Goal: Navigation & Orientation: Understand site structure

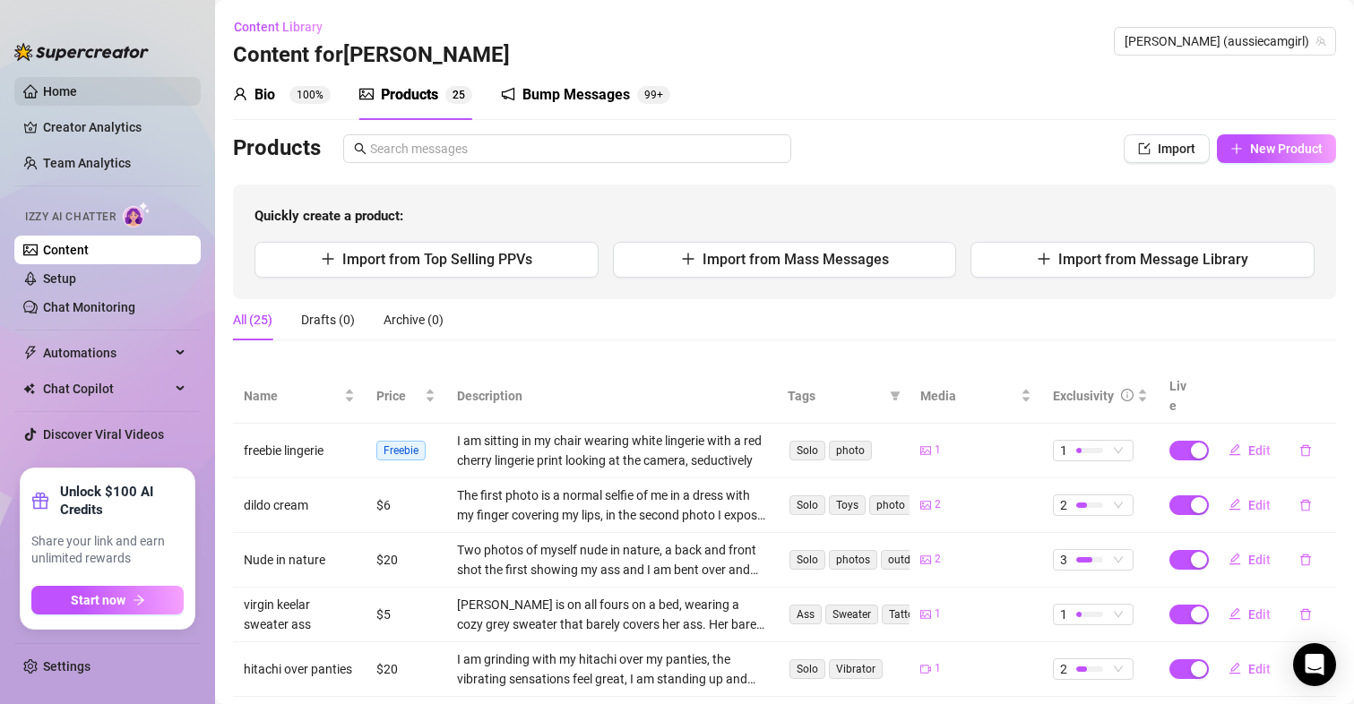
click at [60, 99] on link "Home" at bounding box center [60, 91] width 34 height 14
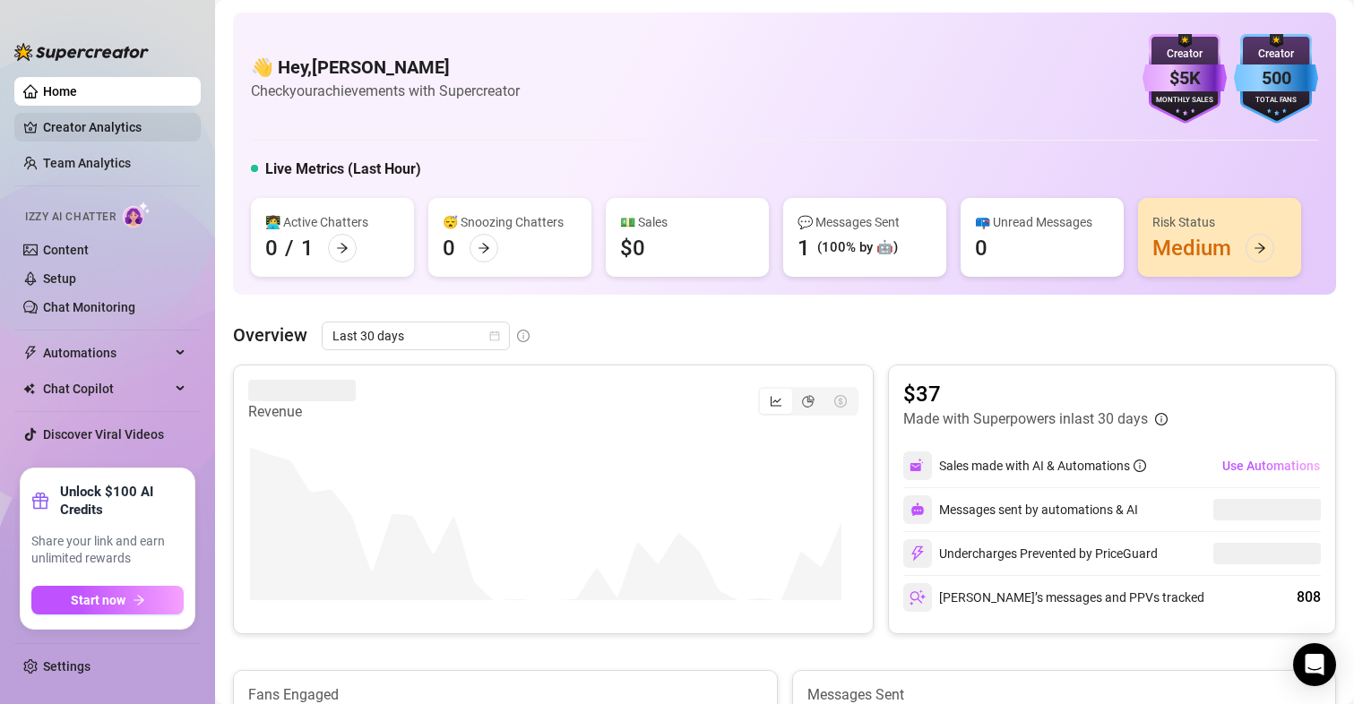
click at [124, 125] on link "Creator Analytics" at bounding box center [114, 127] width 143 height 29
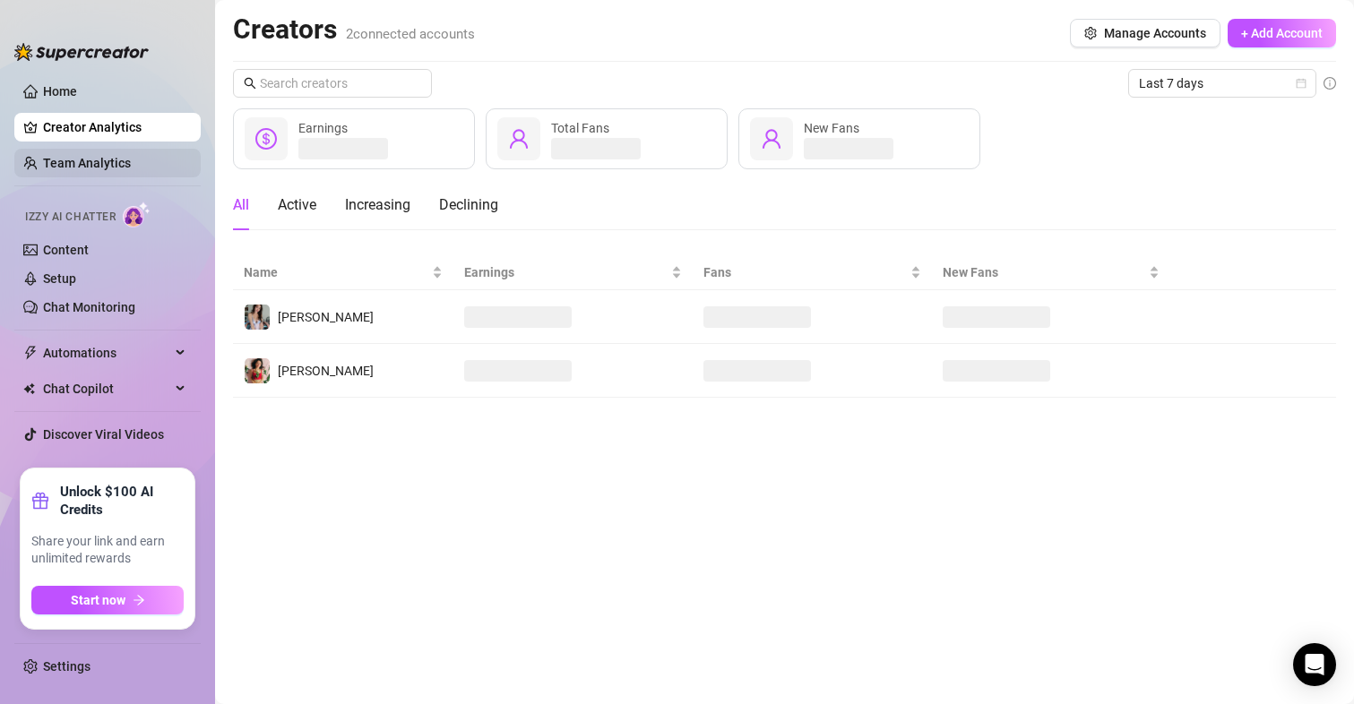
click at [116, 161] on link "Team Analytics" at bounding box center [87, 163] width 88 height 14
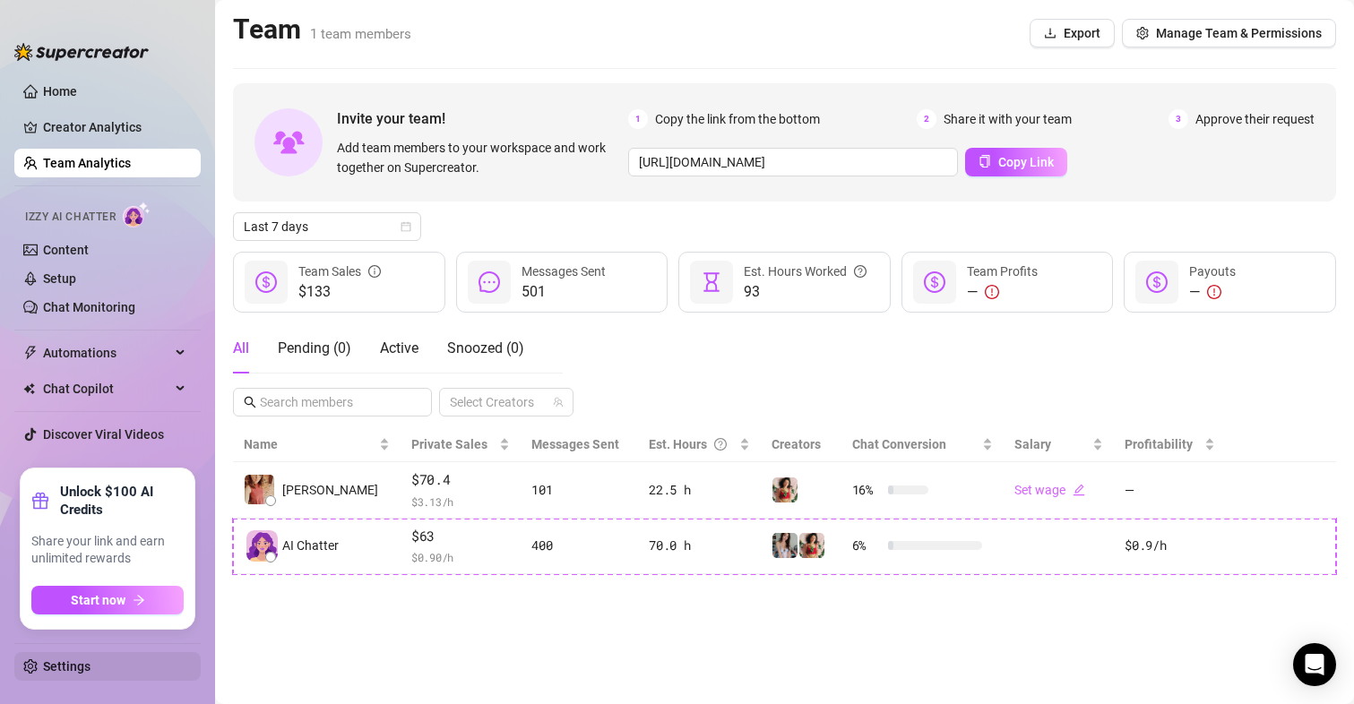
click at [67, 663] on link "Settings" at bounding box center [66, 667] width 47 height 14
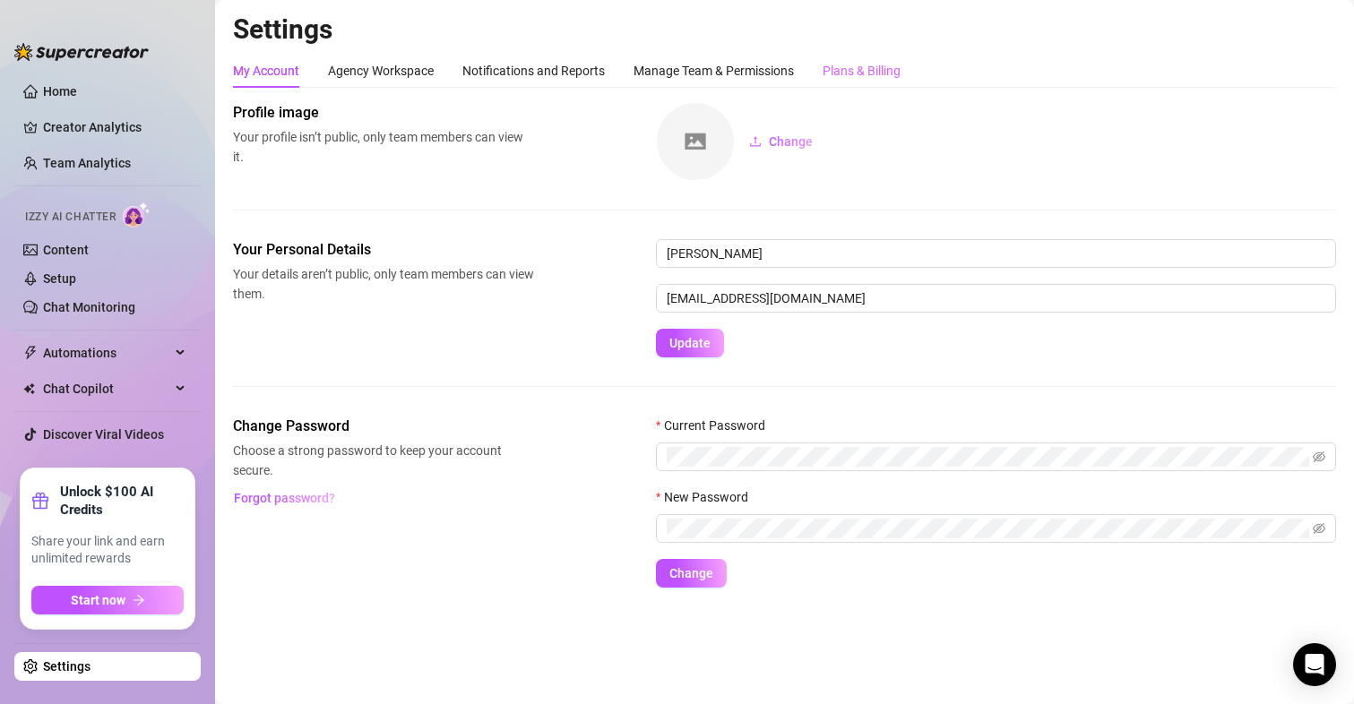
click at [881, 57] on div "Plans & Billing" at bounding box center [862, 71] width 78 height 34
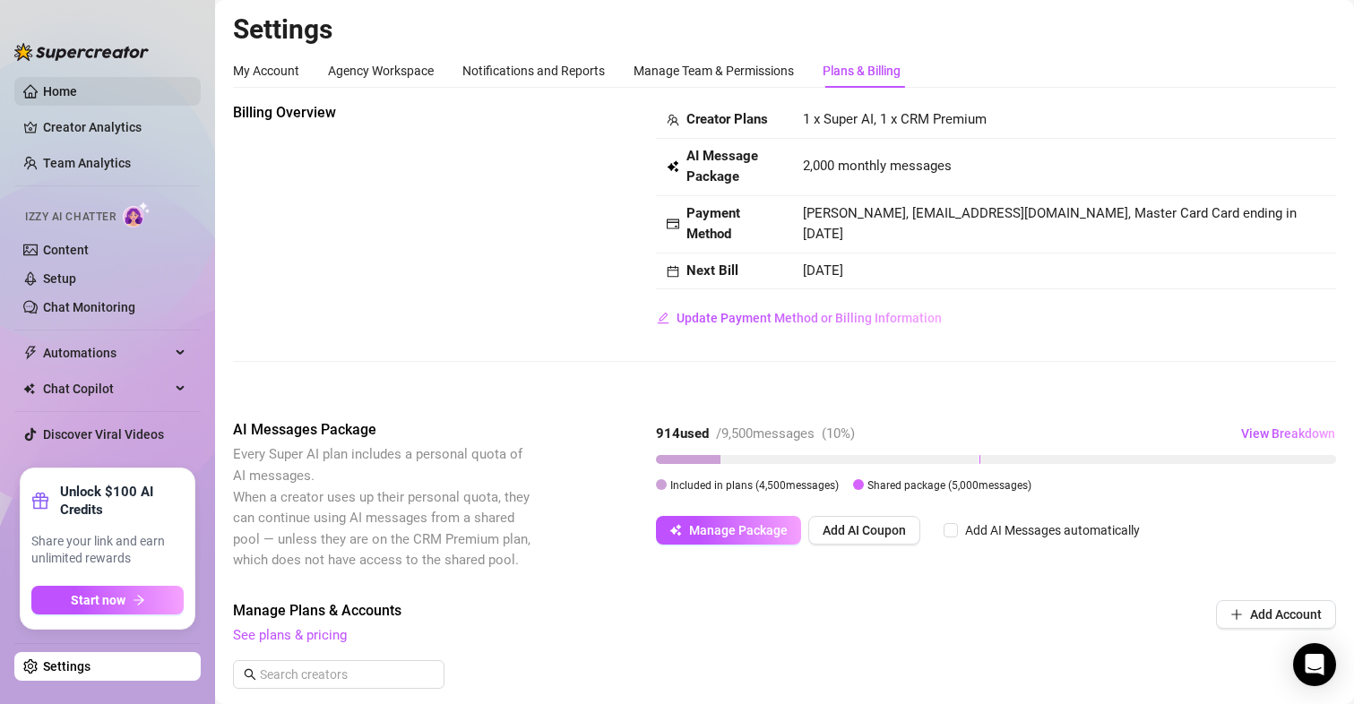
click at [57, 95] on link "Home" at bounding box center [60, 91] width 34 height 14
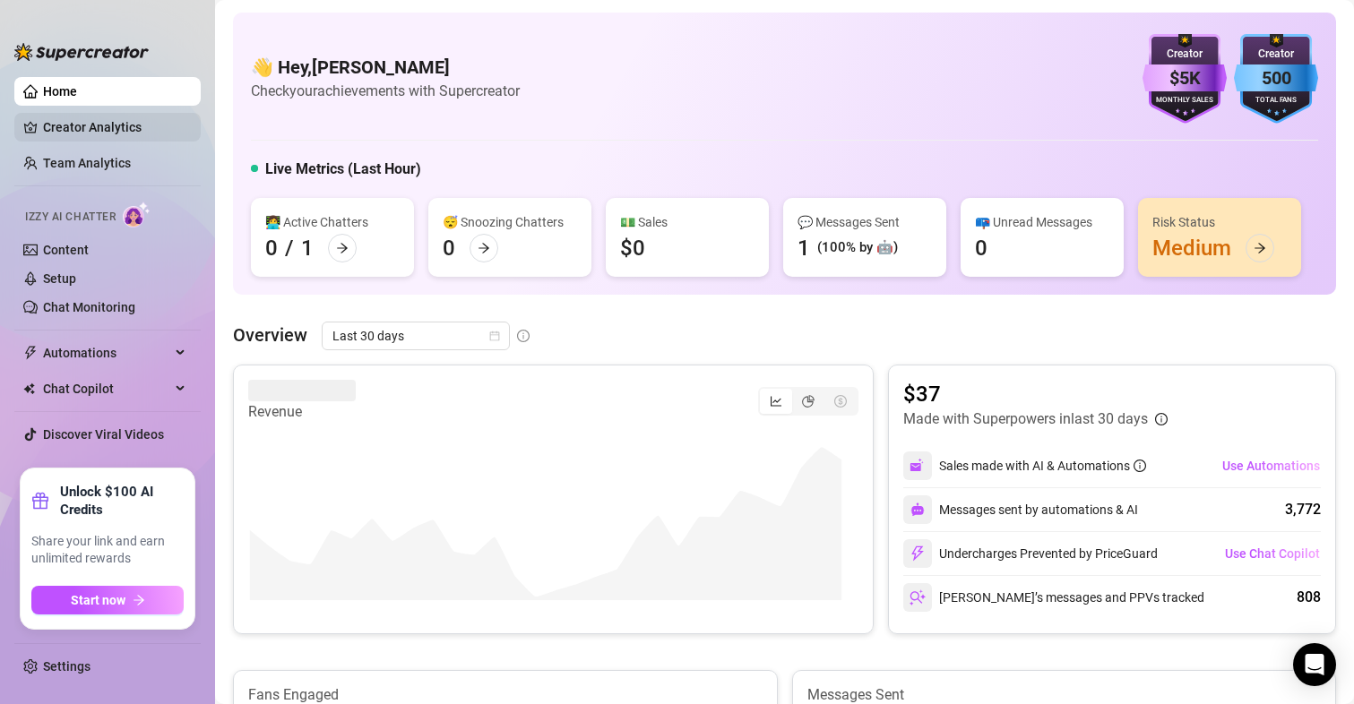
click at [94, 130] on link "Creator Analytics" at bounding box center [114, 127] width 143 height 29
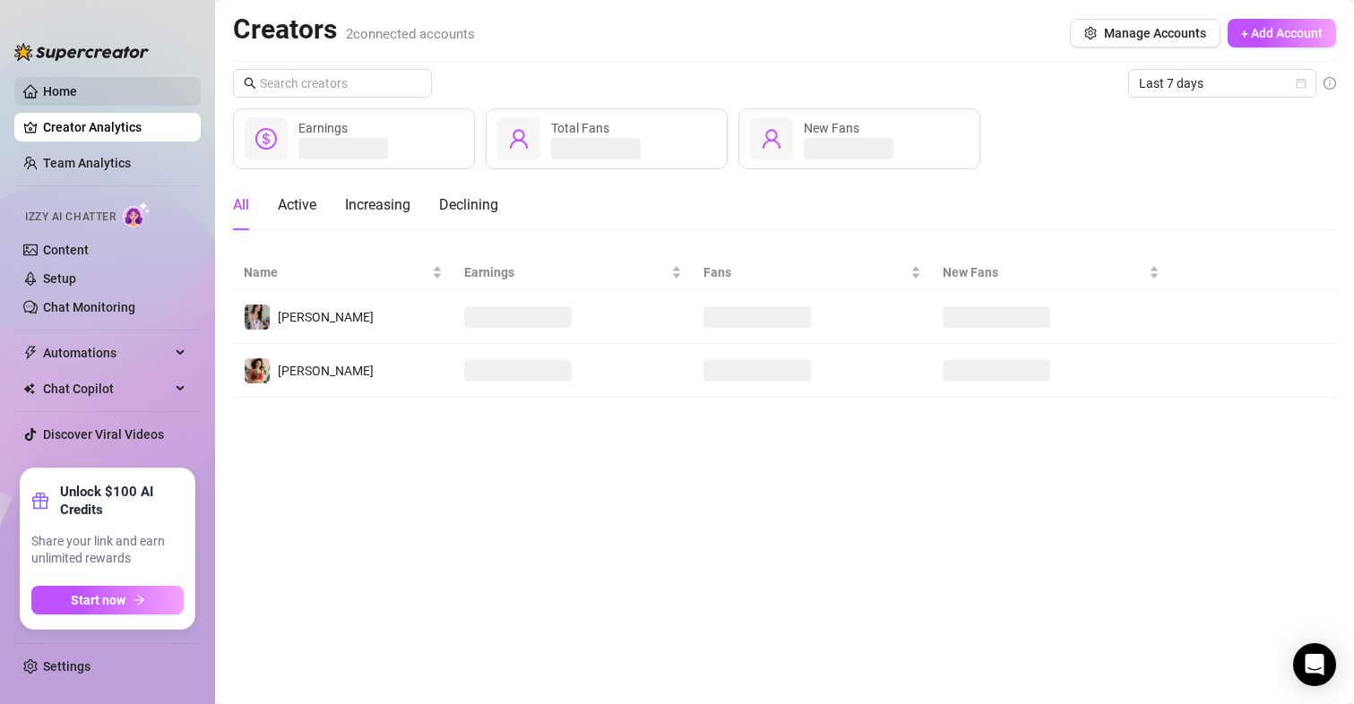
click at [61, 91] on link "Home" at bounding box center [60, 91] width 34 height 14
